Goal: Task Accomplishment & Management: Use online tool/utility

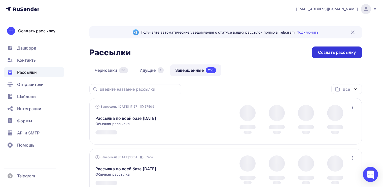
click at [332, 52] on div "Создать рассылку" at bounding box center [337, 52] width 38 height 6
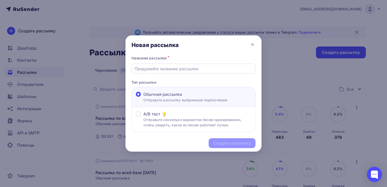
click at [168, 69] on input "text" at bounding box center [194, 69] width 118 height 6
click at [153, 72] on div at bounding box center [194, 69] width 124 height 10
click at [149, 63] on div "Название рассылки *" at bounding box center [194, 63] width 124 height 19
click at [150, 67] on input "text" at bounding box center [194, 69] width 118 height 6
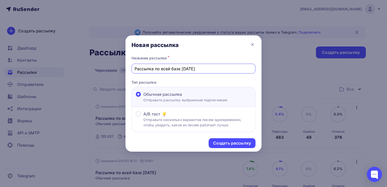
click at [186, 70] on input "Рассылка по всей базе [DATE]" at bounding box center [194, 69] width 118 height 6
click at [192, 68] on input "Рассылка по всей базе [DATE]" at bounding box center [194, 69] width 118 height 6
type input "Рассылка по всей базе [DATE]"
click at [217, 140] on div "Создать рассылку" at bounding box center [232, 143] width 38 height 6
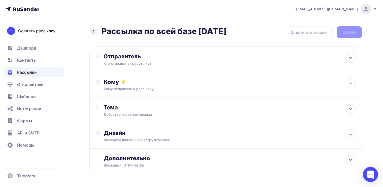
click at [84, 45] on div "Назад Рассылка по всей базе [DATE] Рассылка по всей базе [DATE] Закончить позже…" at bounding box center [191, 112] width 383 height 188
click at [137, 68] on div "Отправитель Кто отправляет рассылку? Email * [EMAIL_ADDRESS][DOMAIN_NAME] [EMAI…" at bounding box center [225, 59] width 273 height 26
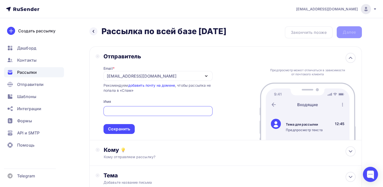
click at [116, 78] on div "[EMAIL_ADDRESS][DOMAIN_NAME]" at bounding box center [142, 76] width 70 height 6
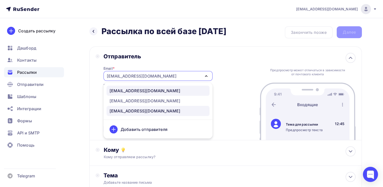
click at [120, 93] on div "[EMAIL_ADDRESS][DOMAIN_NAME]" at bounding box center [145, 90] width 71 height 6
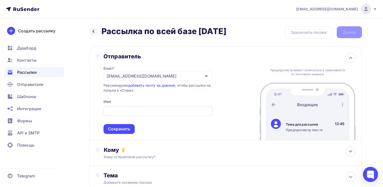
click at [119, 108] on input "text" at bounding box center [157, 111] width 103 height 6
type input "[PERSON_NAME]"
click at [124, 129] on div "Сохранить" at bounding box center [119, 129] width 22 height 6
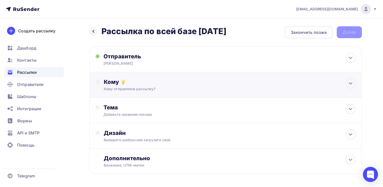
click at [134, 89] on div "Кому отправляем рассылку?" at bounding box center [217, 88] width 227 height 5
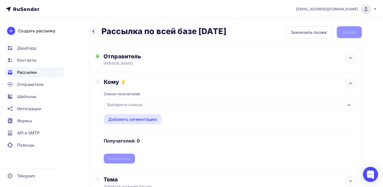
click at [136, 105] on div "Выберите список" at bounding box center [124, 104] width 39 height 9
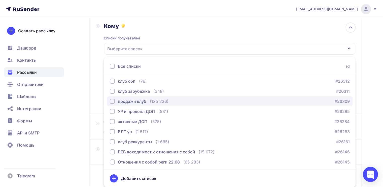
click at [113, 101] on div "button" at bounding box center [112, 101] width 5 height 5
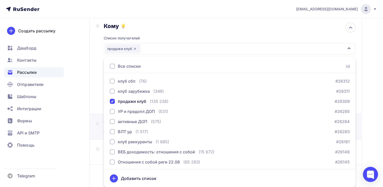
click at [96, 134] on div "Тема Добавьте название письма Тема * Рекомендуем использовать не более 150 симв…" at bounding box center [225, 126] width 273 height 25
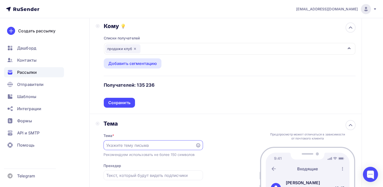
scroll to position [0, 0]
click at [109, 104] on div "Сохранить" at bounding box center [119, 103] width 22 height 6
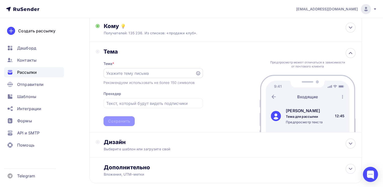
click at [140, 72] on input "text" at bounding box center [149, 73] width 86 height 6
paste input "Вы живёте не своей жизнью?"
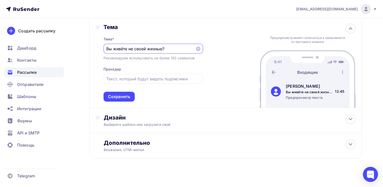
scroll to position [81, 0]
type input "Вы живёте не своей жизнью?"
click at [119, 115] on div "Дизайн" at bounding box center [230, 116] width 252 height 7
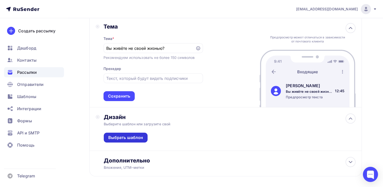
click at [129, 141] on div "Выбрать шаблон" at bounding box center [126, 137] width 44 height 10
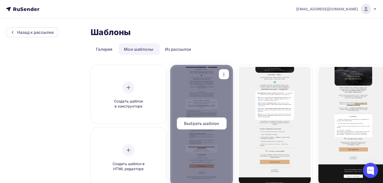
click at [196, 119] on div "Выбрать шаблон" at bounding box center [202, 123] width 50 height 12
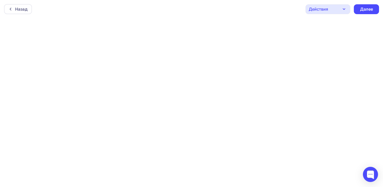
scroll to position [1, 0]
click at [358, 9] on div "Далее" at bounding box center [366, 8] width 25 height 10
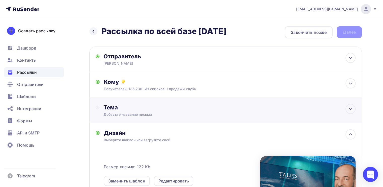
click at [175, 104] on div "Тема" at bounding box center [154, 107] width 100 height 7
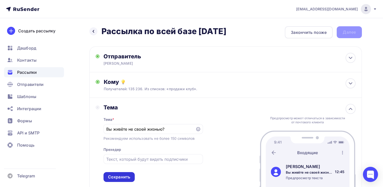
click at [124, 172] on div "Сохранить" at bounding box center [119, 177] width 31 height 10
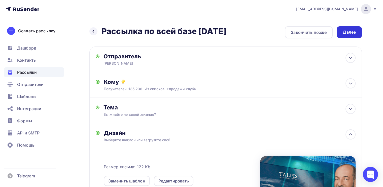
click at [344, 33] on div "Далее" at bounding box center [349, 32] width 13 height 6
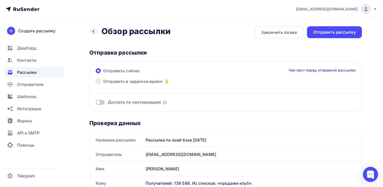
click at [101, 81] on label "Отправить в заданное время" at bounding box center [133, 81] width 74 height 7
click at [103, 84] on input "Отправить в заданное время" at bounding box center [103, 84] width 0 height 0
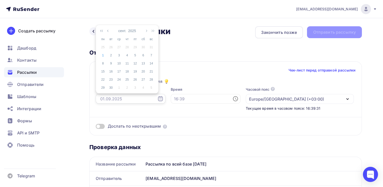
click at [123, 94] on input "text" at bounding box center [131, 99] width 70 height 10
click at [102, 54] on div "1" at bounding box center [103, 55] width 8 height 5
type input "[DATE]"
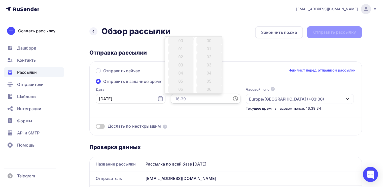
click at [192, 99] on input "text" at bounding box center [206, 99] width 70 height 10
click at [179, 65] on li "17" at bounding box center [181, 67] width 26 height 8
type input "17:00"
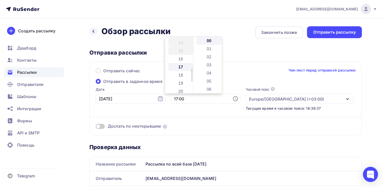
scroll to position [137, 0]
click at [206, 41] on li "00" at bounding box center [210, 41] width 26 height 8
click at [239, 49] on div "Отправка рассылки" at bounding box center [225, 52] width 273 height 7
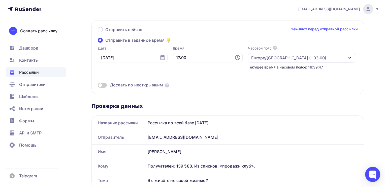
scroll to position [0, 0]
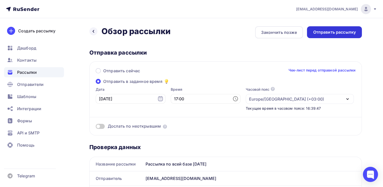
click at [311, 35] on div "Отправить рассылку" at bounding box center [334, 32] width 55 height 12
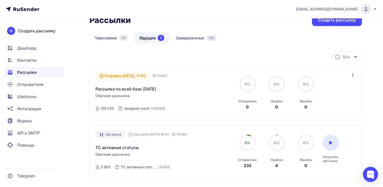
scroll to position [34, 0]
